Goal: Information Seeking & Learning: Find specific page/section

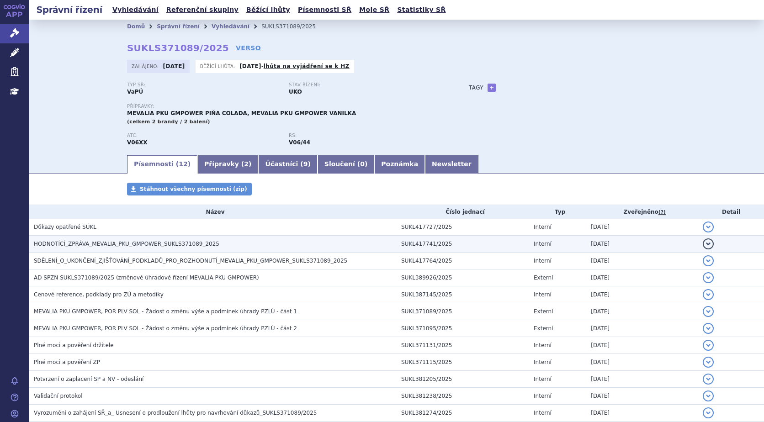
click at [704, 243] on button "detail" at bounding box center [708, 243] width 11 height 11
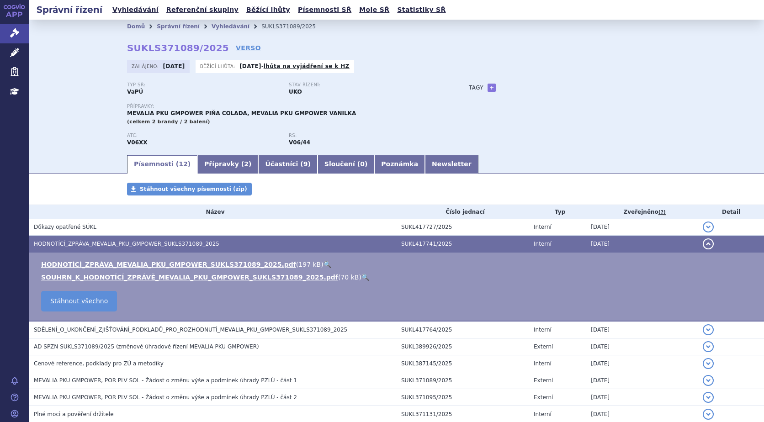
click at [323, 264] on link "🔍" at bounding box center [327, 264] width 8 height 7
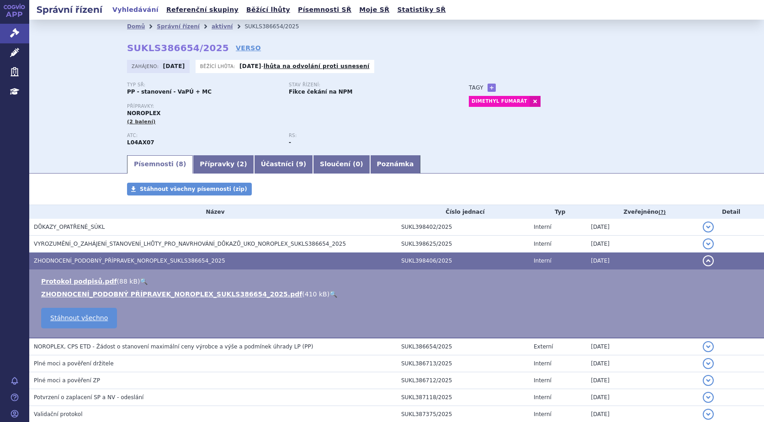
drag, startPoint x: 206, startPoint y: 28, endPoint x: 205, endPoint y: 34, distance: 6.1
click at [211, 28] on link "aktivní" at bounding box center [221, 26] width 21 height 6
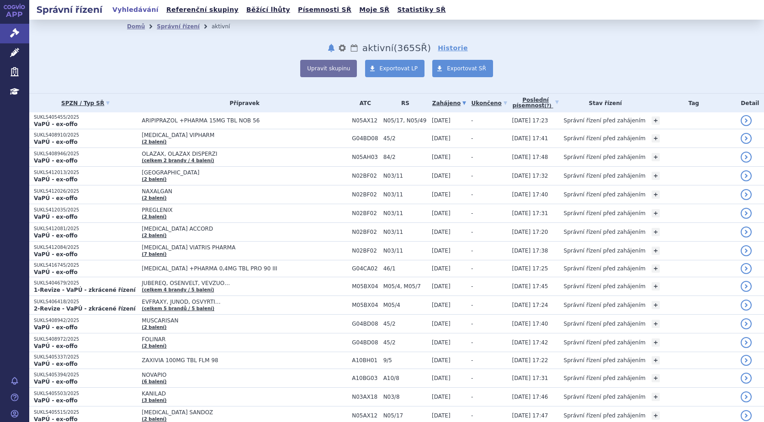
drag, startPoint x: 168, startPoint y: 26, endPoint x: 184, endPoint y: 33, distance: 16.8
click at [168, 26] on link "Správní řízení" at bounding box center [178, 26] width 43 height 6
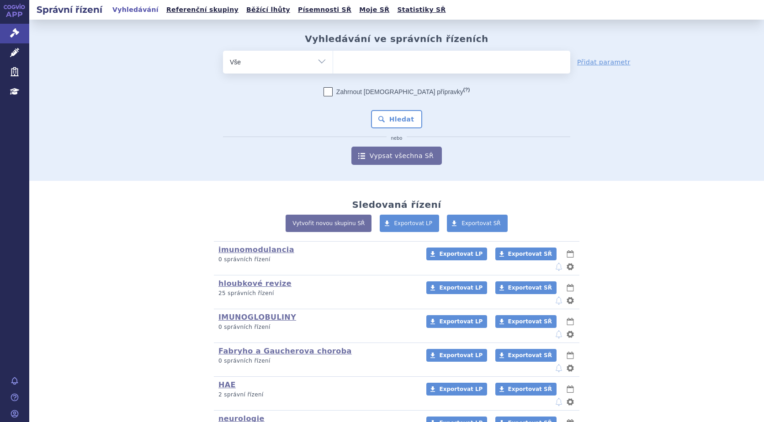
type input "SUKLS207355/2022"
select select "SUKLS207355/2022"
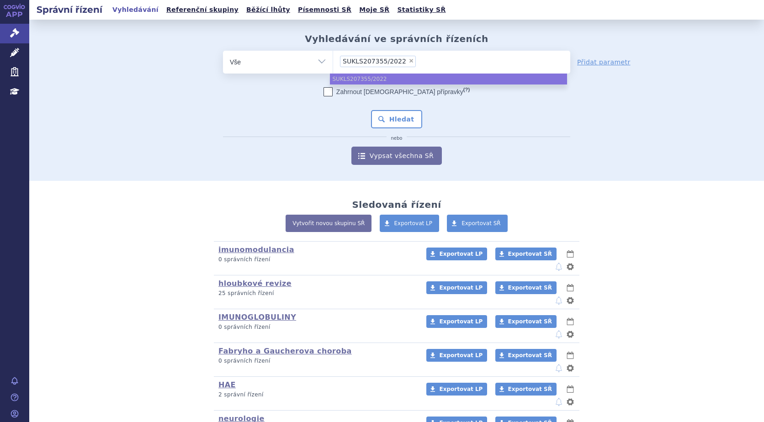
click at [549, 148] on div "Zahrnout bratrské přípravky (?) Hledat nebo Vypsat všechna SŘ" at bounding box center [396, 126] width 347 height 78
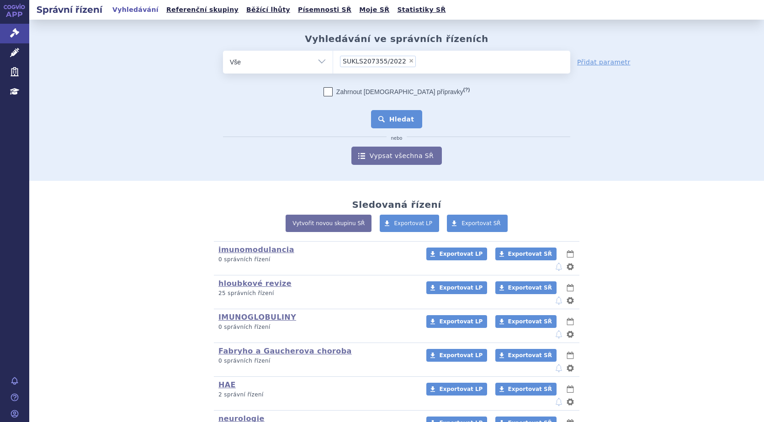
click at [406, 121] on button "Hledat" at bounding box center [397, 119] width 52 height 18
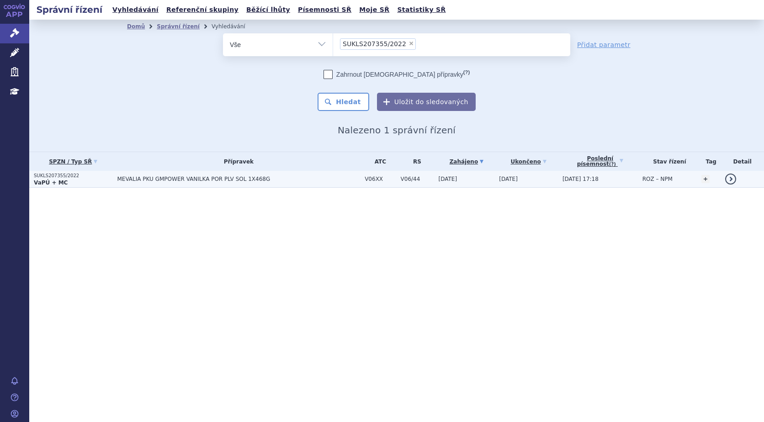
click at [66, 181] on p "VaPÚ + MC" at bounding box center [73, 182] width 79 height 7
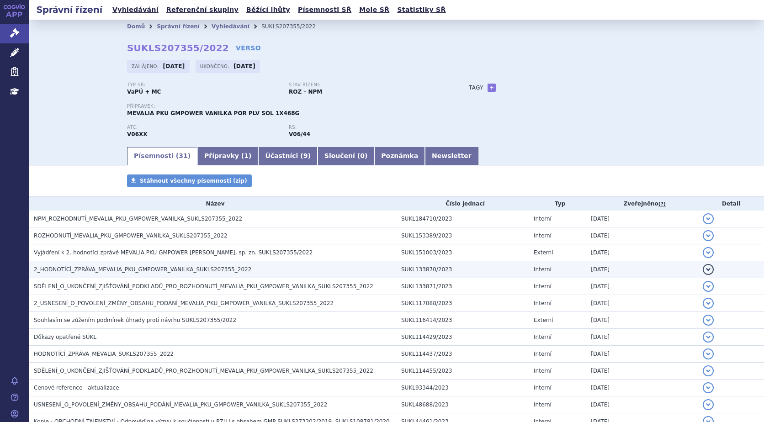
click at [157, 268] on span "2_HODNOTÍCÍ_ZPRÁVA_MEVALIA_PKU_GMPOWER_VANILKA_SUKLS207355_2022" at bounding box center [142, 269] width 217 height 6
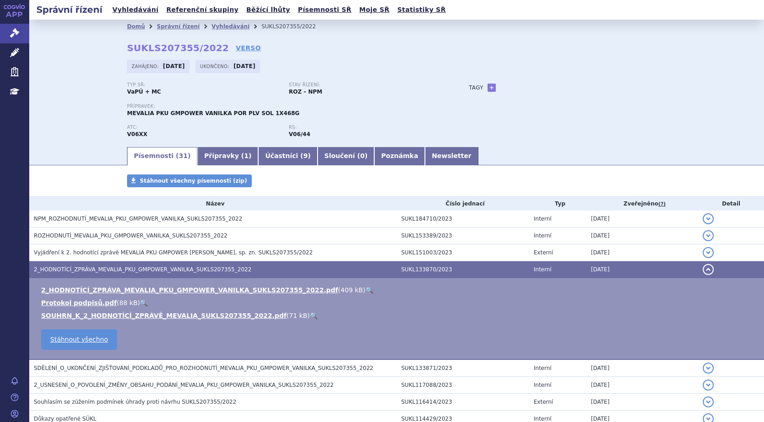
click at [365, 287] on link "🔍" at bounding box center [369, 289] width 8 height 7
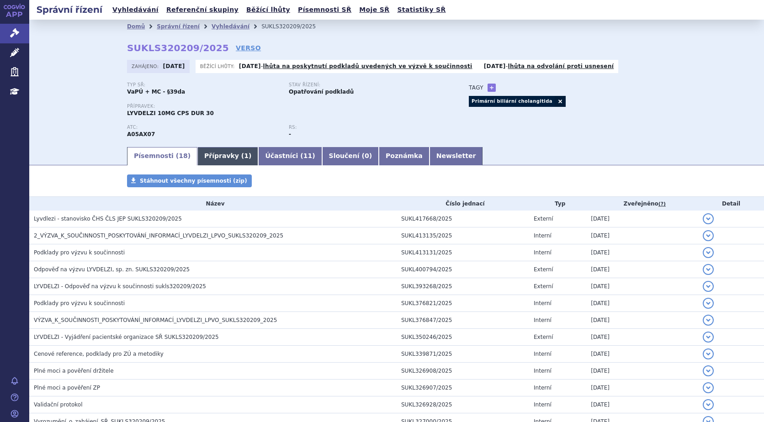
click at [205, 154] on link "Přípravky ( 1 )" at bounding box center [227, 156] width 61 height 18
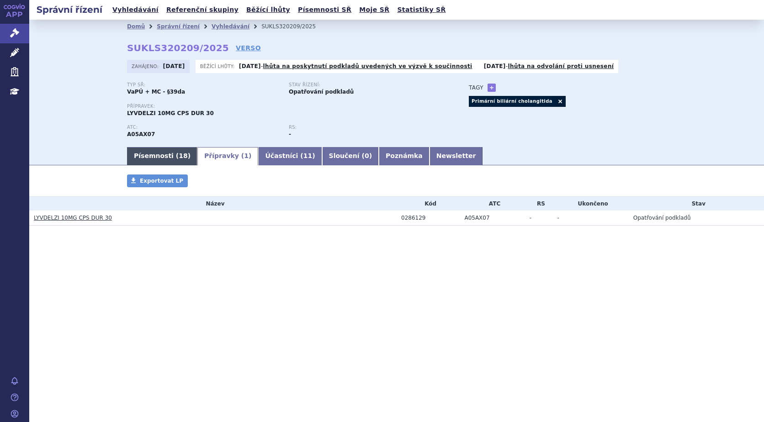
click at [148, 157] on link "Písemnosti ( 18 )" at bounding box center [162, 156] width 70 height 18
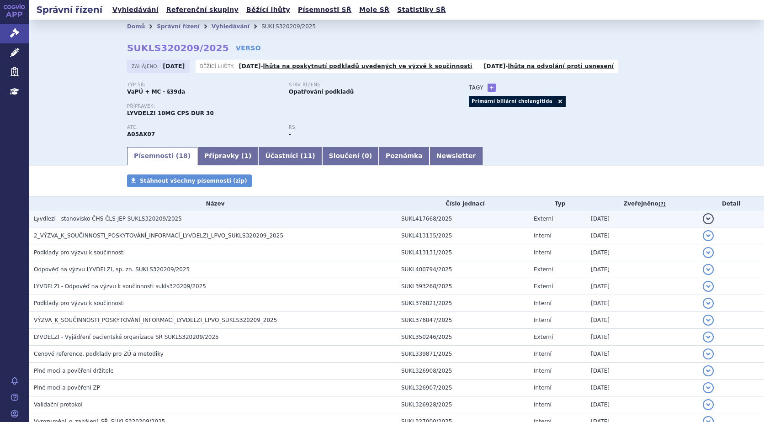
click at [703, 217] on button "detail" at bounding box center [708, 218] width 11 height 11
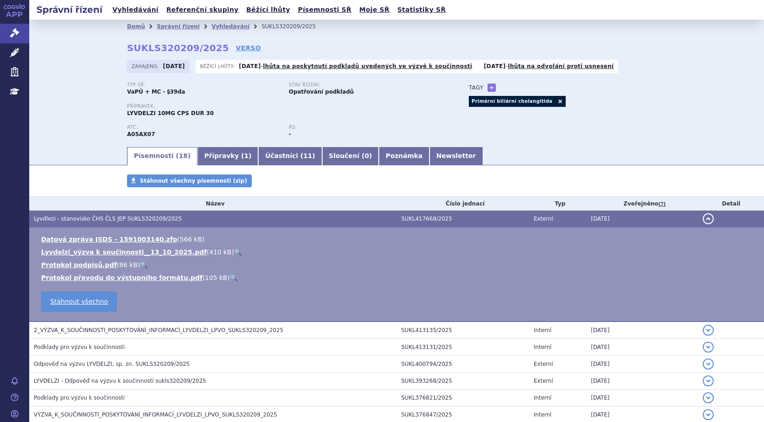
click at [234, 250] on link "🔍" at bounding box center [238, 251] width 8 height 7
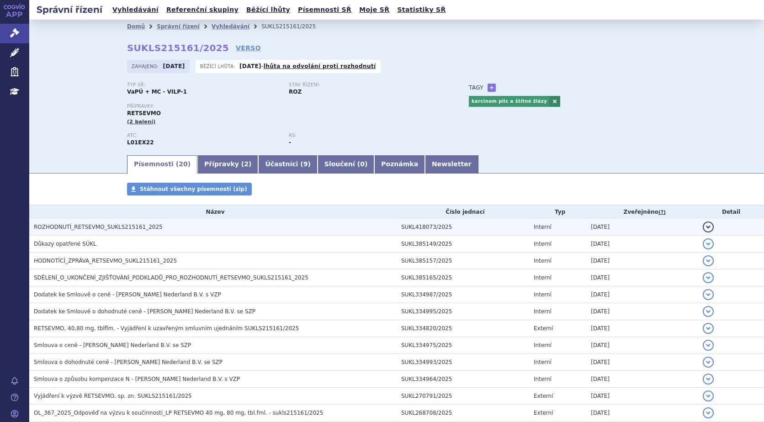
drag, startPoint x: 699, startPoint y: 223, endPoint x: 686, endPoint y: 223, distance: 12.8
click at [703, 223] on button "detail" at bounding box center [708, 227] width 11 height 11
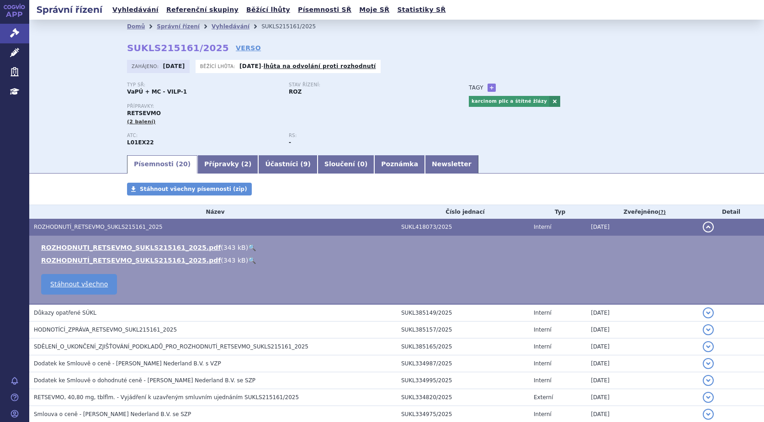
click at [248, 247] on link "🔍" at bounding box center [252, 247] width 8 height 7
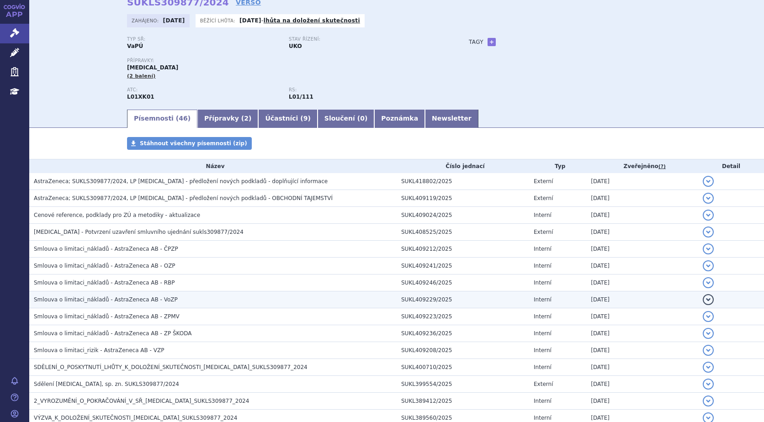
scroll to position [91, 0]
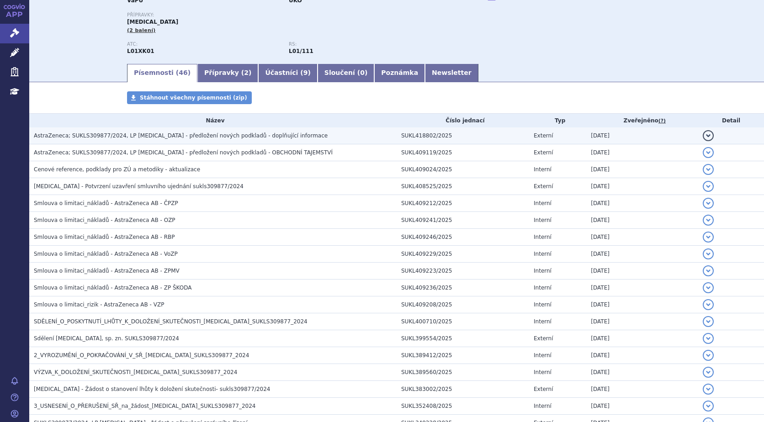
click at [703, 131] on button "detail" at bounding box center [708, 135] width 11 height 11
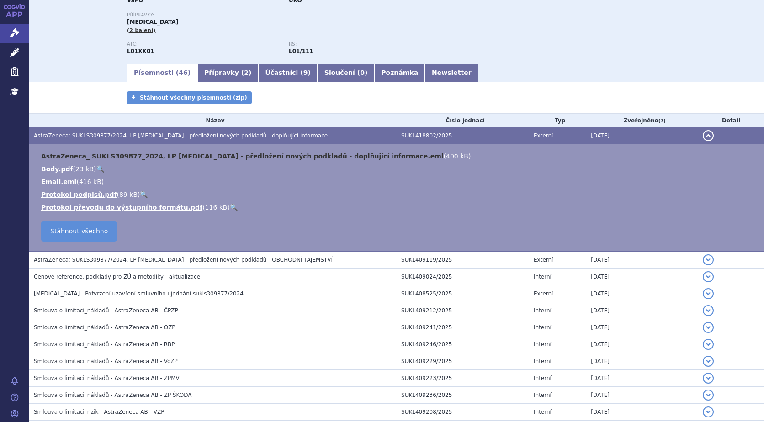
click at [337, 154] on link "AstraZeneca_ SUKLS309877_2024, LP [MEDICAL_DATA] - předložení nových podkladů -…" at bounding box center [242, 156] width 402 height 7
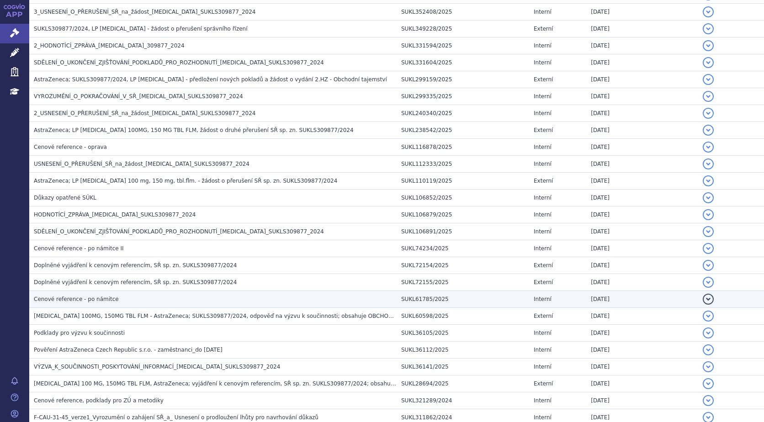
scroll to position [736, 0]
